Goal: Task Accomplishment & Management: Manage account settings

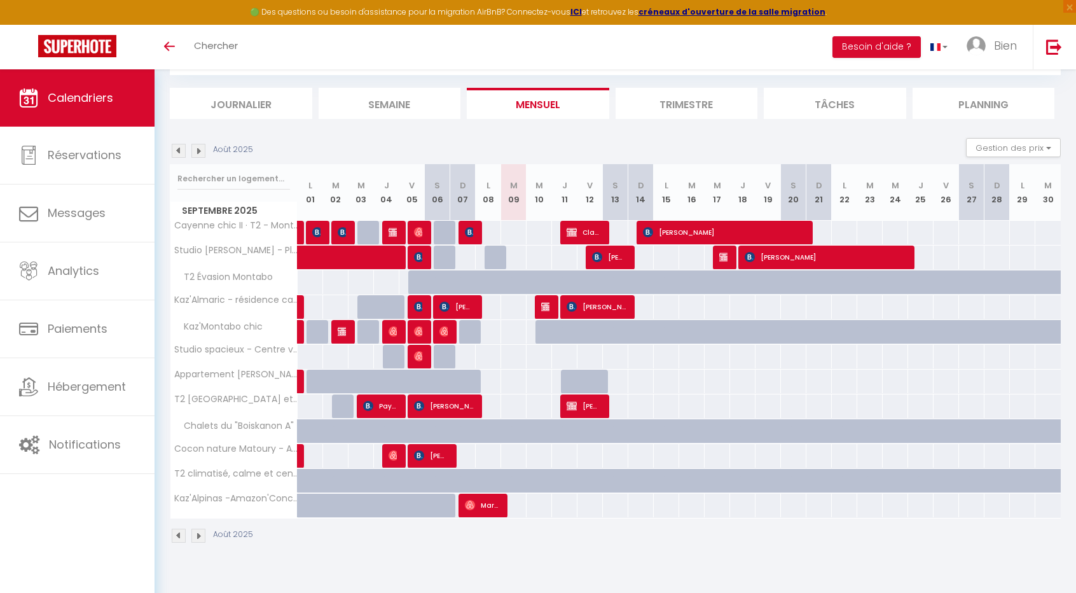
scroll to position [69, 0]
click at [428, 448] on span "[PERSON_NAME]" at bounding box center [431, 455] width 34 height 24
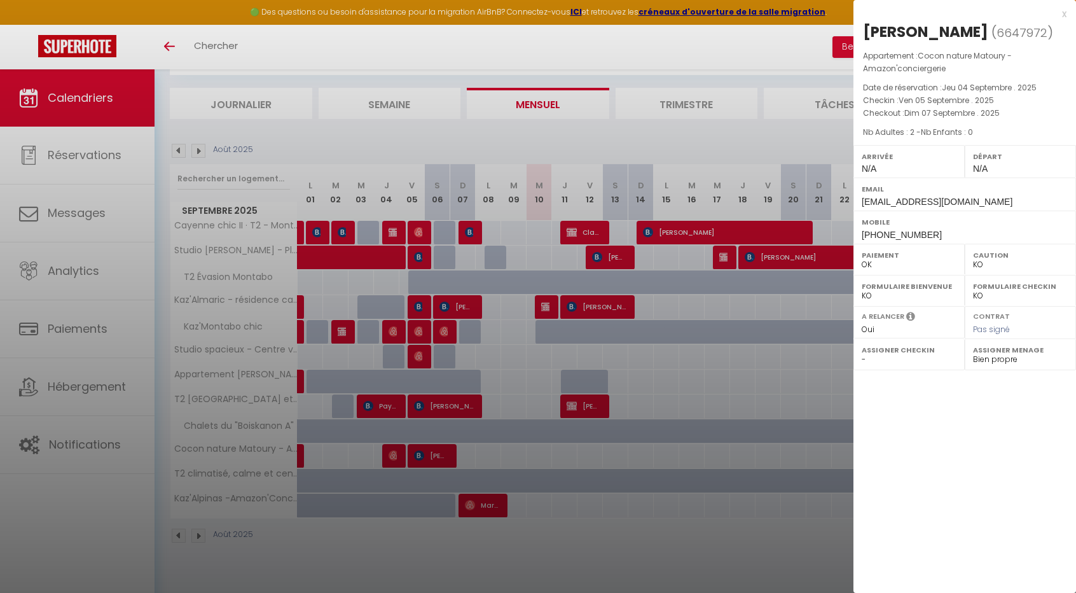
click at [495, 448] on div at bounding box center [538, 296] width 1076 height 593
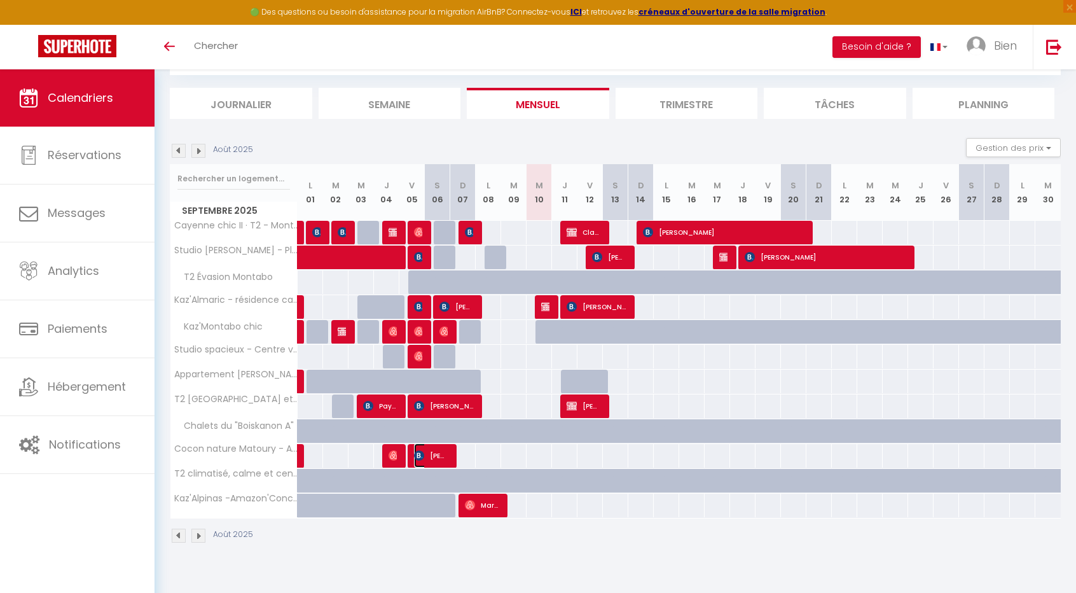
click at [430, 447] on span "[PERSON_NAME]" at bounding box center [431, 455] width 34 height 24
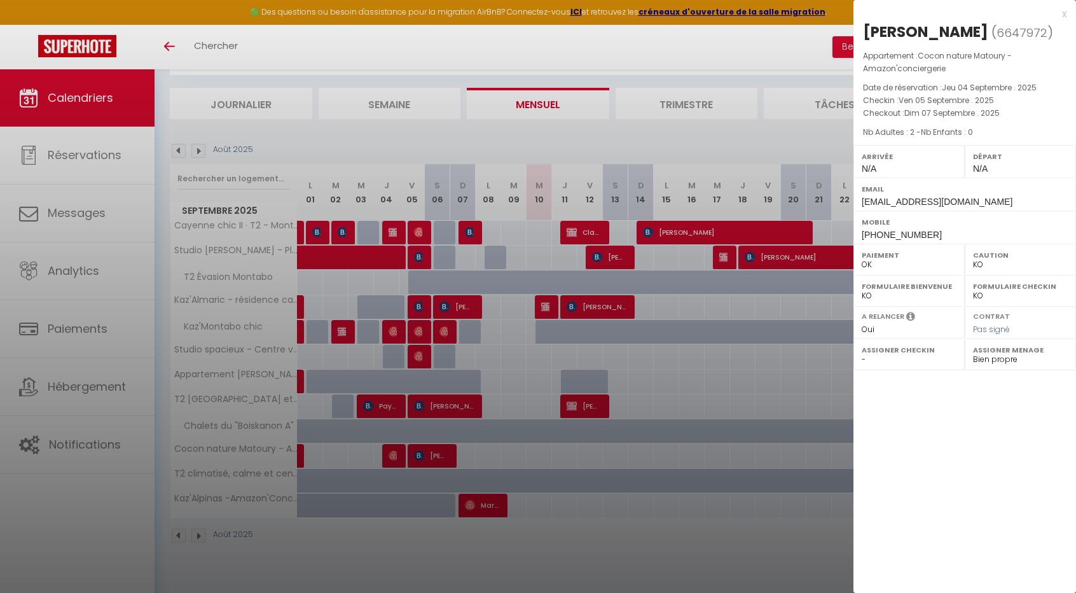
click at [463, 306] on div at bounding box center [538, 296] width 1076 height 593
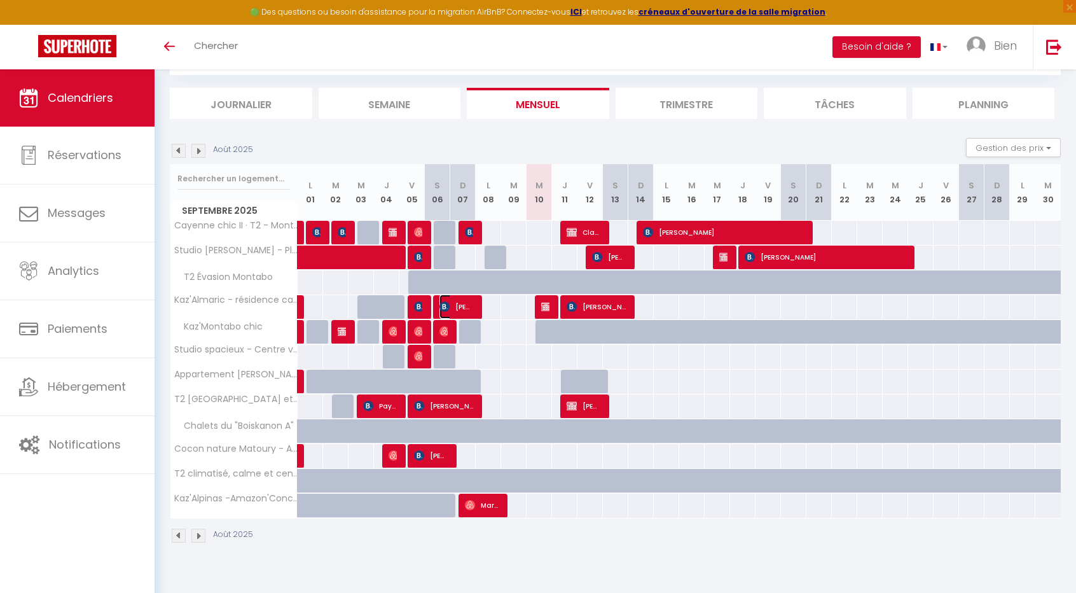
click at [463, 306] on span "[PERSON_NAME]" at bounding box center [456, 306] width 34 height 24
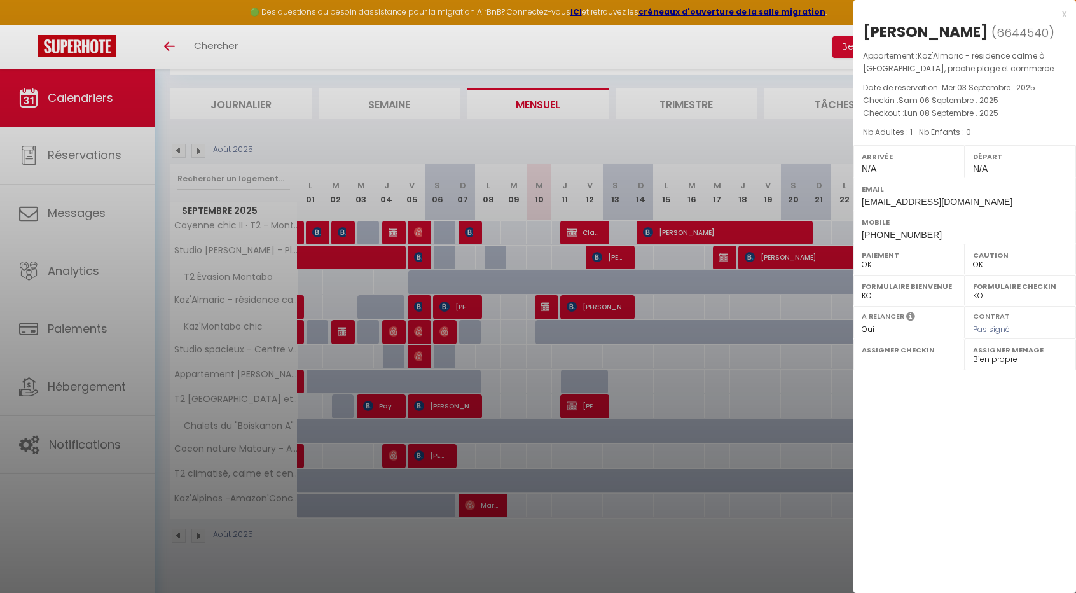
click at [469, 234] on div at bounding box center [538, 296] width 1076 height 593
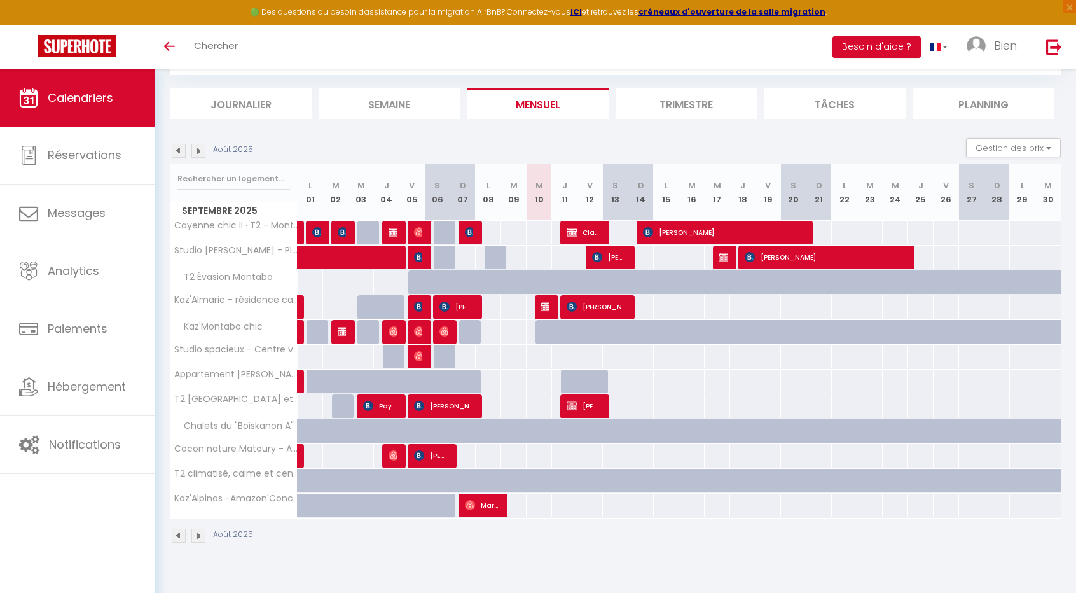
click at [475, 228] on div at bounding box center [469, 233] width 25 height 24
click at [466, 232] on img at bounding box center [470, 232] width 10 height 10
select select "KO"
select select "37082"
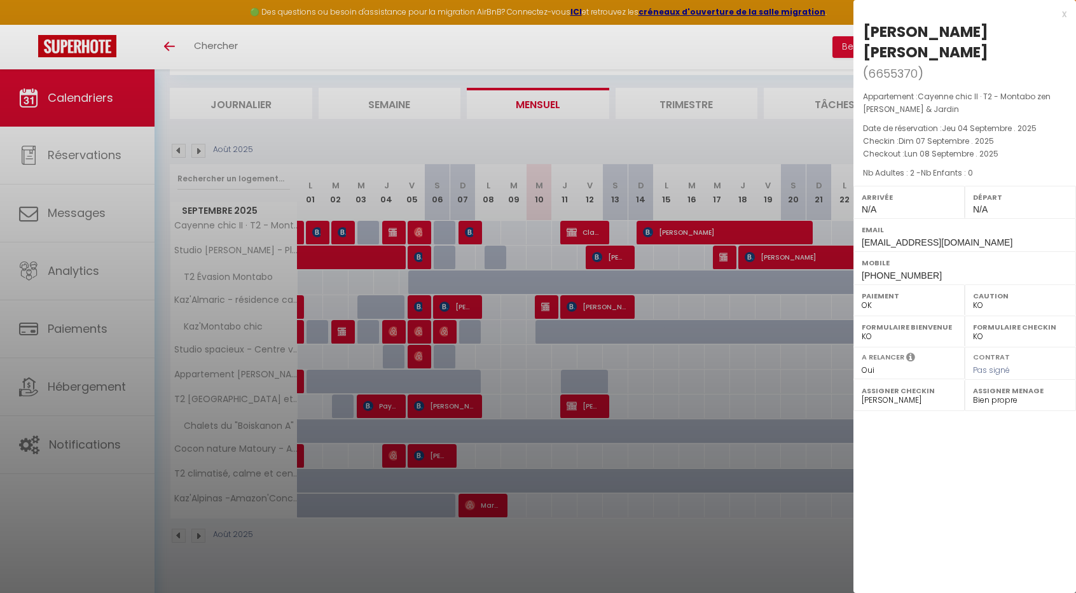
click at [427, 250] on div at bounding box center [538, 296] width 1076 height 593
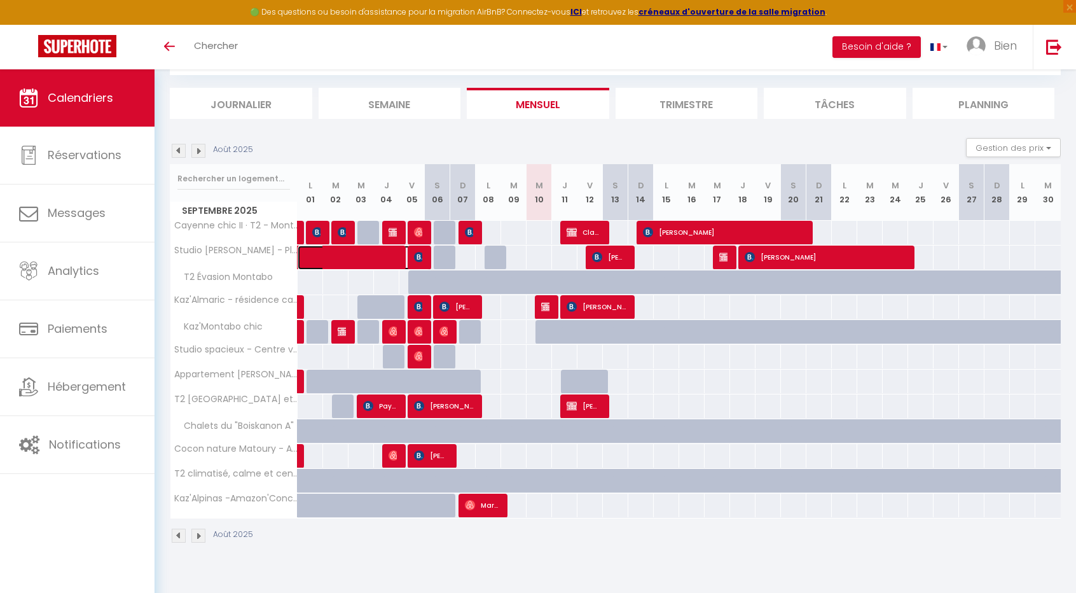
click at [427, 250] on span at bounding box center [370, 257] width 117 height 24
select select "OK"
select select
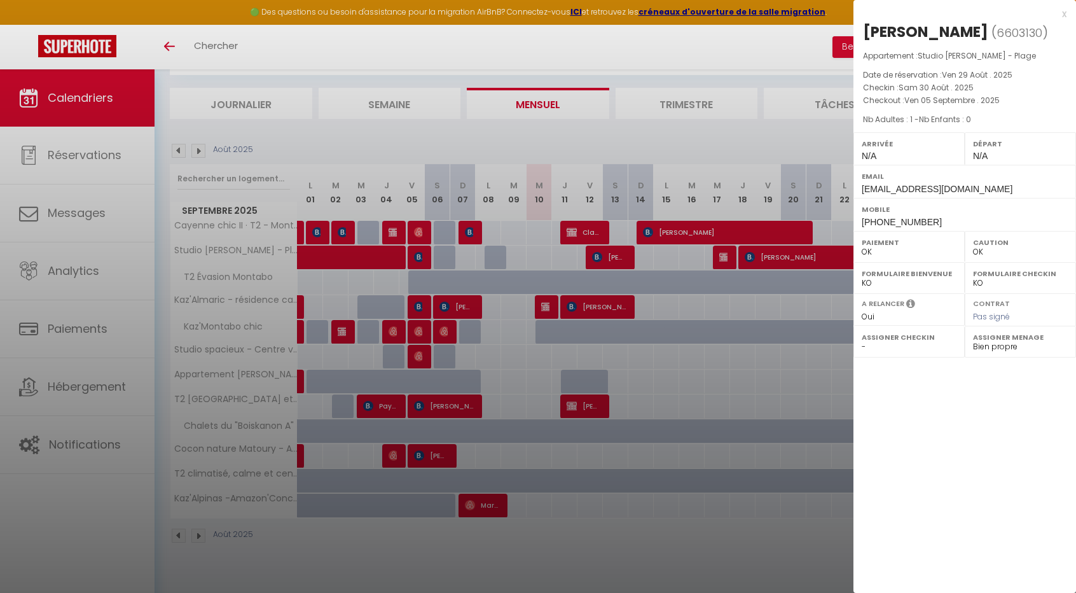
click at [675, 226] on div at bounding box center [538, 296] width 1076 height 593
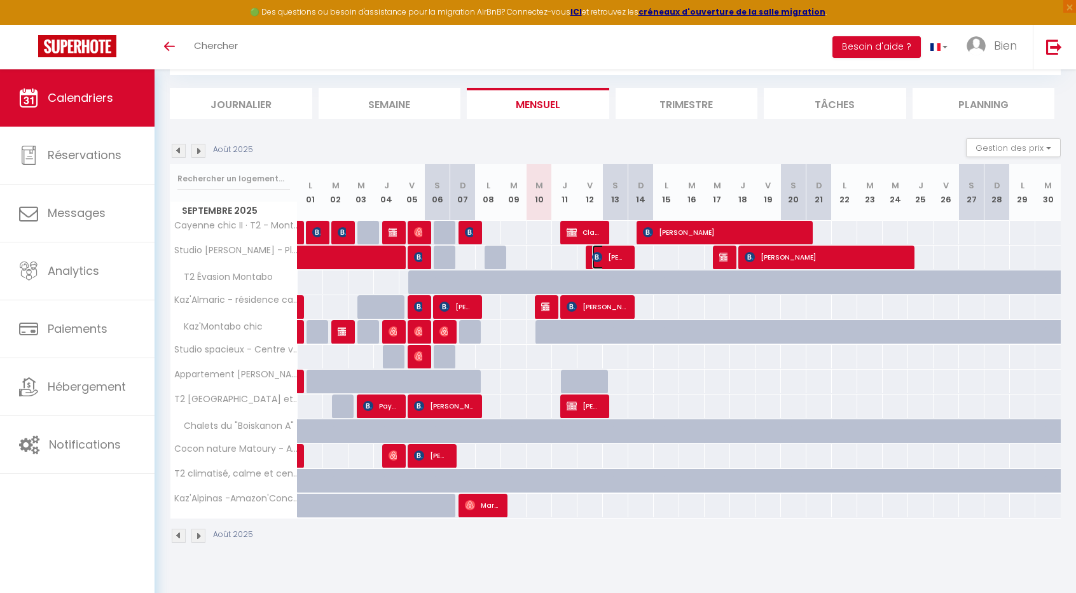
click at [614, 254] on span "[PERSON_NAME]" at bounding box center [609, 257] width 34 height 24
select select
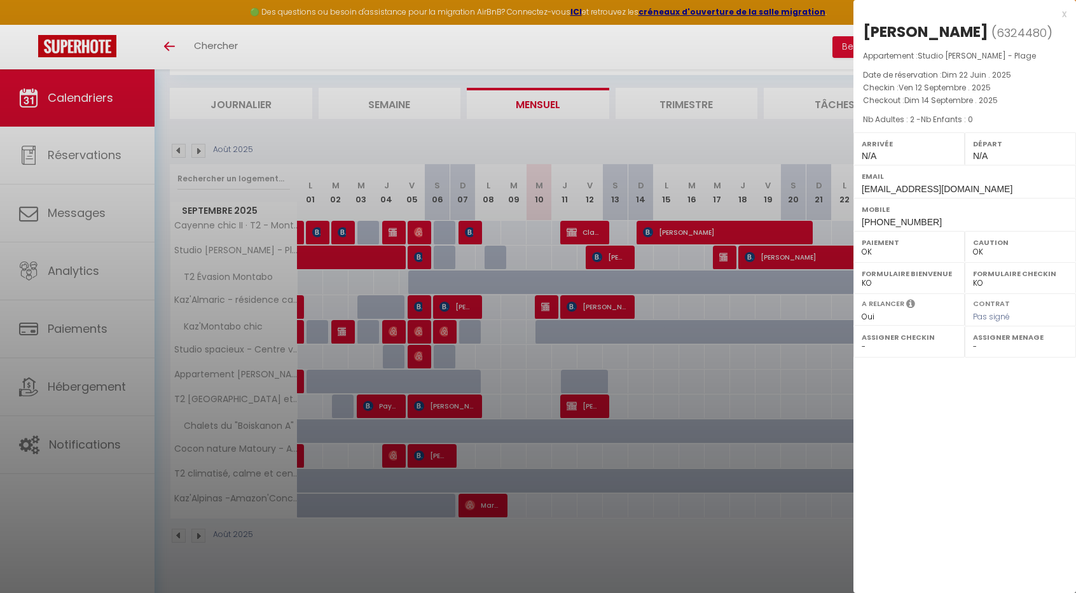
click at [576, 228] on div at bounding box center [538, 296] width 1076 height 593
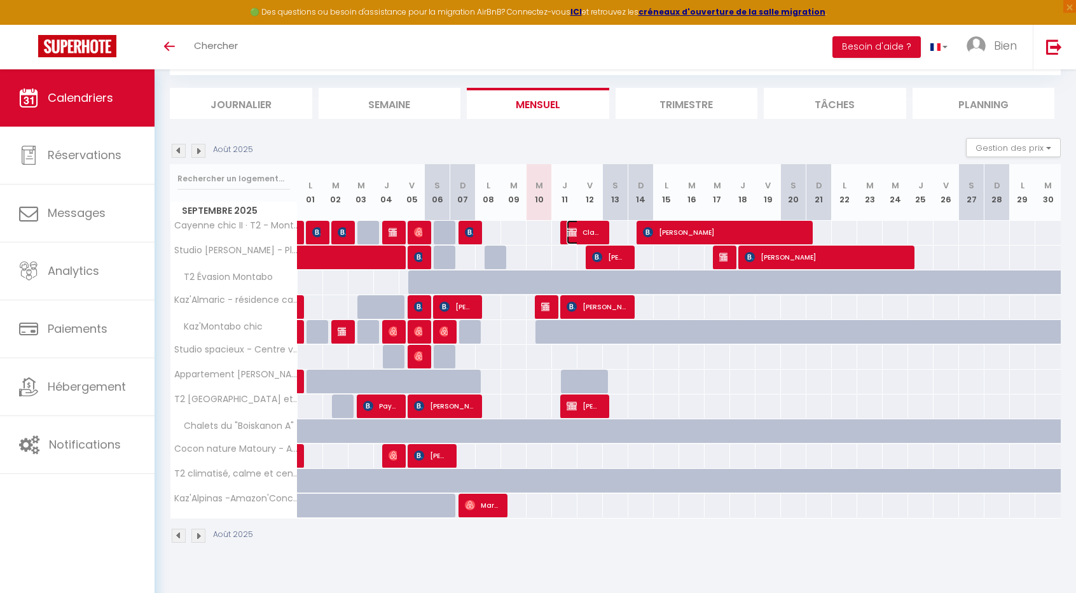
click at [586, 227] on span "Claussia Colassaint" at bounding box center [584, 232] width 34 height 24
select select "KO"
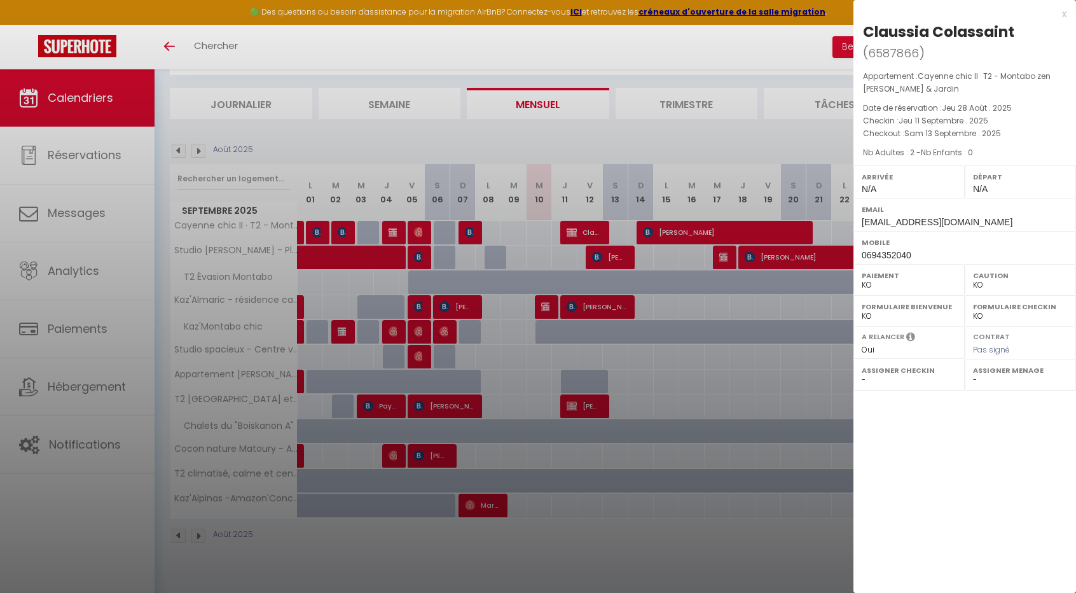
click at [594, 400] on div at bounding box center [538, 296] width 1076 height 593
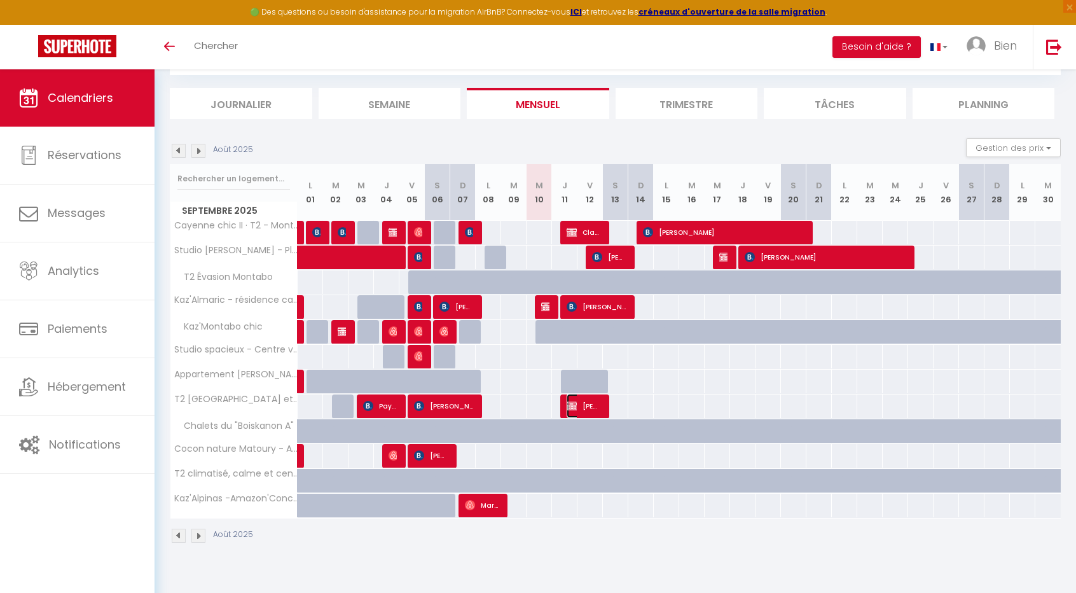
click at [594, 400] on span "[PERSON_NAME]" at bounding box center [584, 406] width 34 height 24
select select "OK"
select select "50863"
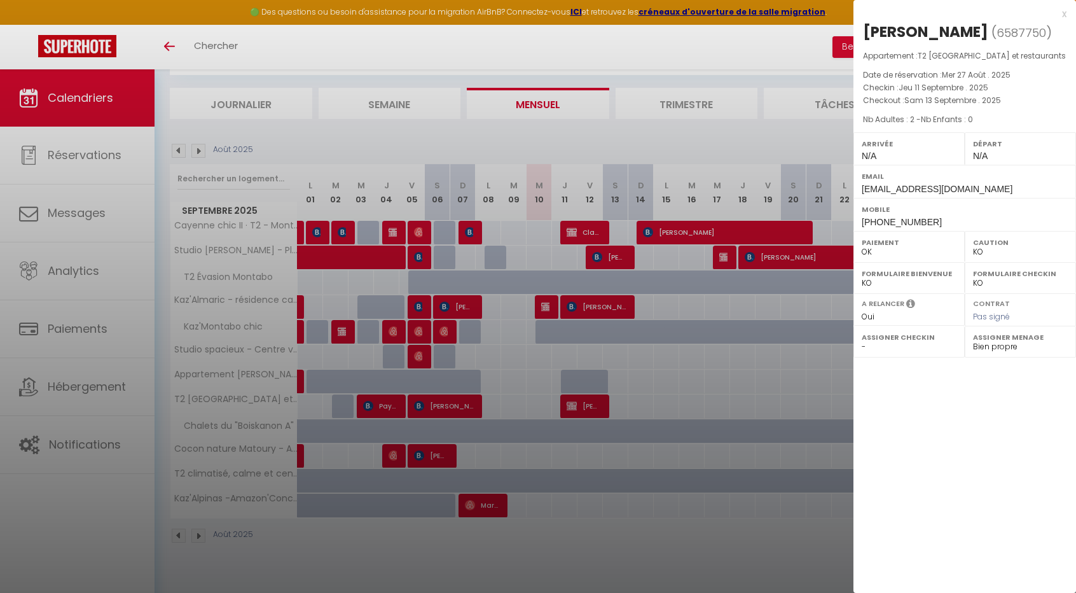
click at [645, 501] on div at bounding box center [538, 296] width 1076 height 593
